Goal: Check status: Check status

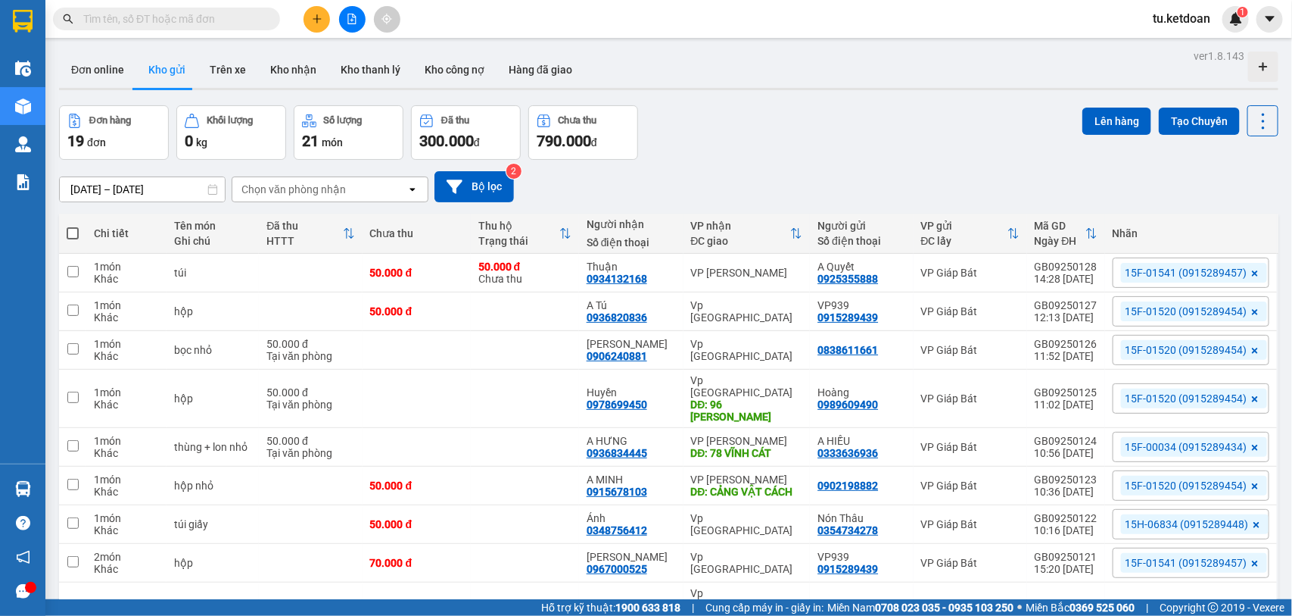
click at [161, 188] on input "[DATE] – [DATE]" at bounding box center [142, 189] width 165 height 24
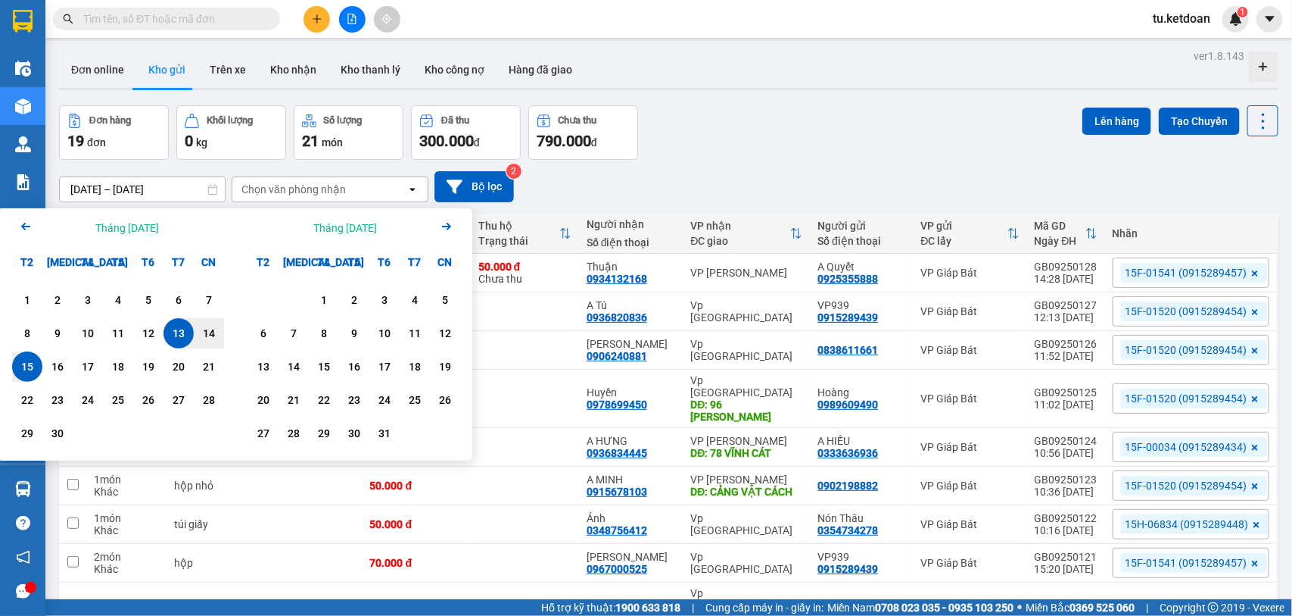
click at [28, 372] on div "15" at bounding box center [27, 366] width 21 height 18
type input "[DATE] – [DATE]"
